Goal: Check status: Check status

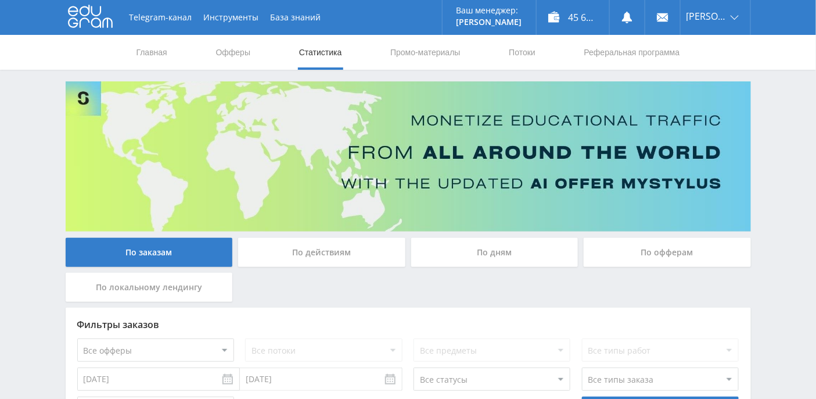
drag, startPoint x: 679, startPoint y: 0, endPoint x: 23, endPoint y: 95, distance: 663.2
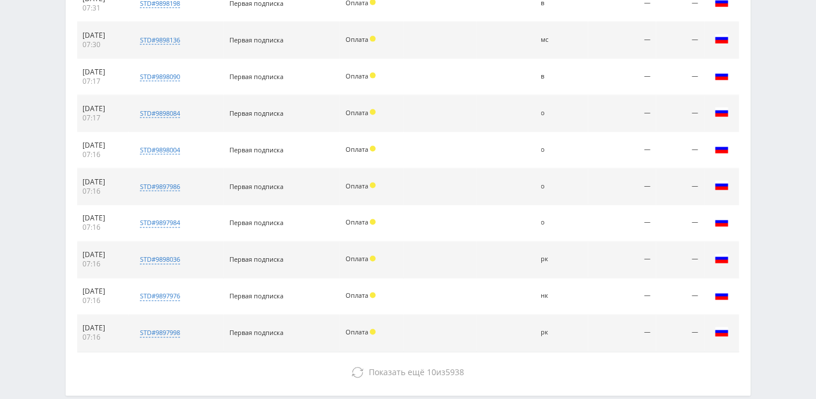
scroll to position [322, 0]
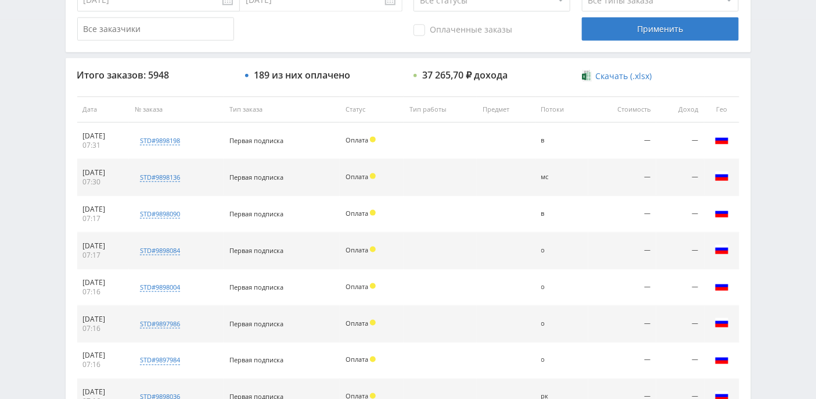
scroll to position [185, 0]
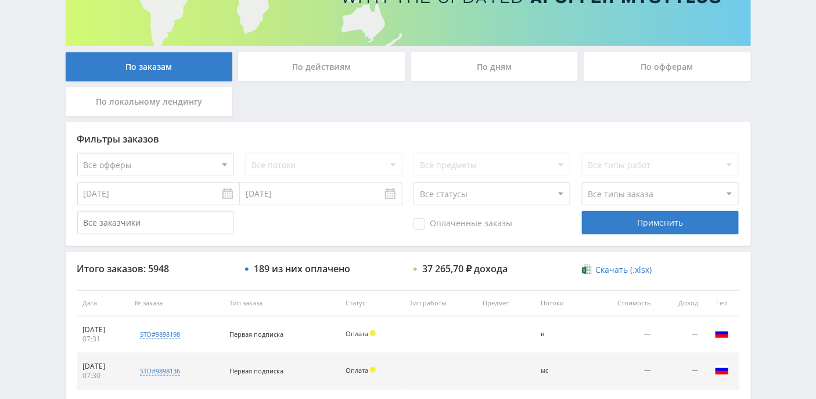
click at [524, 64] on div "По дням" at bounding box center [494, 66] width 167 height 29
click at [0, 0] on input "По дням" at bounding box center [0, 0] width 0 height 0
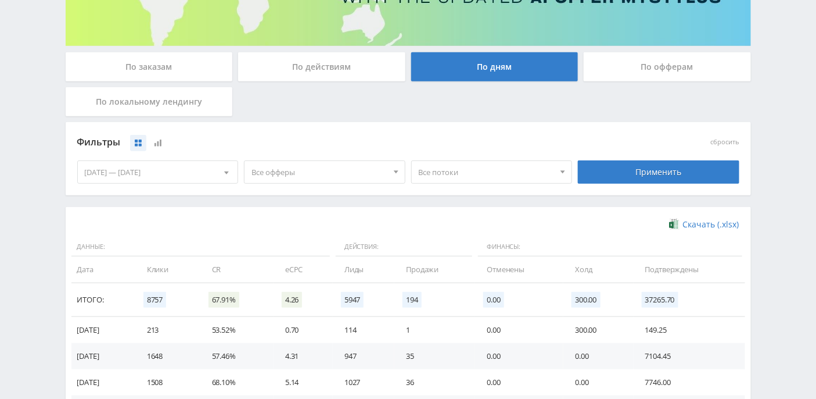
scroll to position [360, 0]
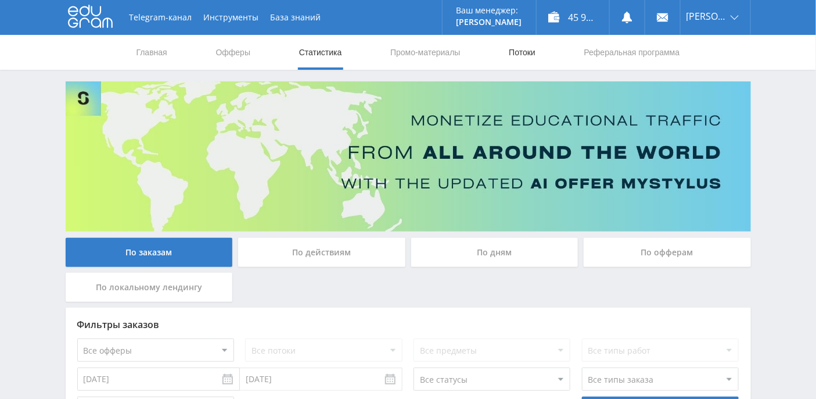
click at [527, 47] on link "Потоки" at bounding box center [522, 52] width 29 height 35
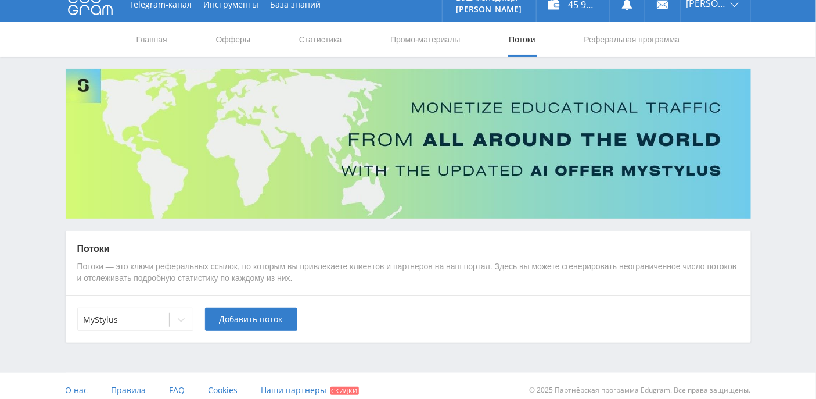
scroll to position [20, 0]
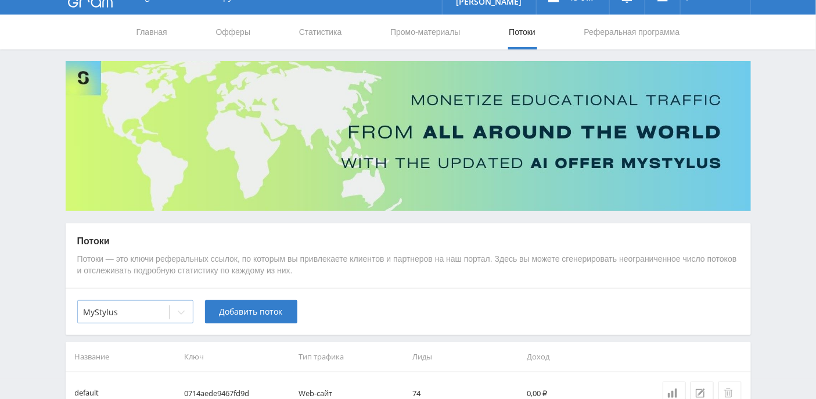
click at [172, 313] on div at bounding box center [181, 311] width 23 height 23
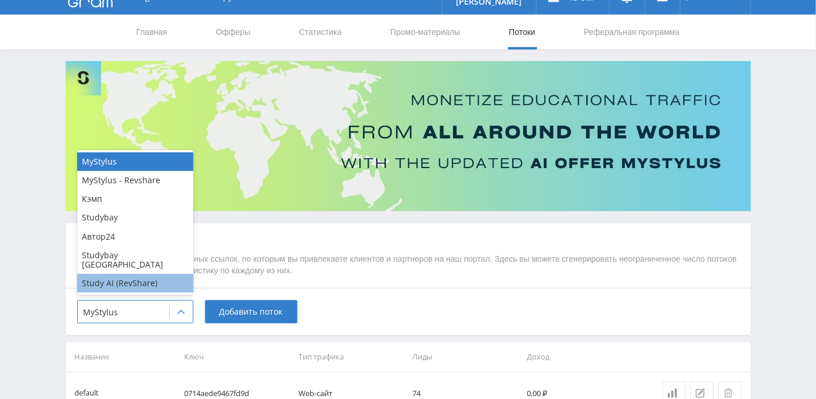
click at [143, 285] on div "Study AI (RevShare)" at bounding box center [135, 283] width 116 height 19
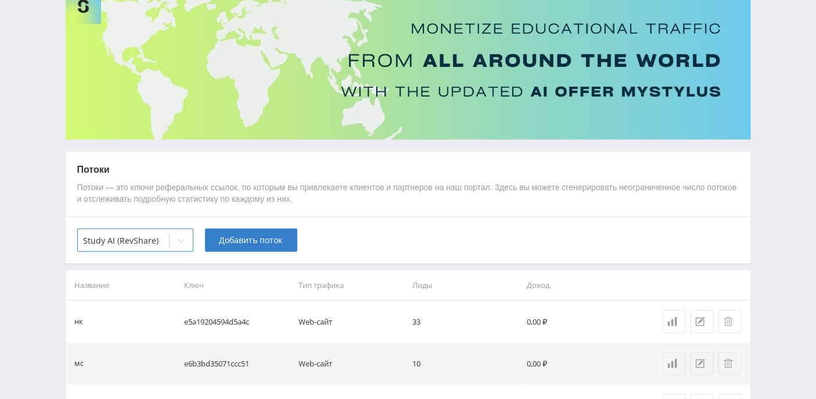
scroll to position [468, 0]
